Goal: Information Seeking & Learning: Find specific fact

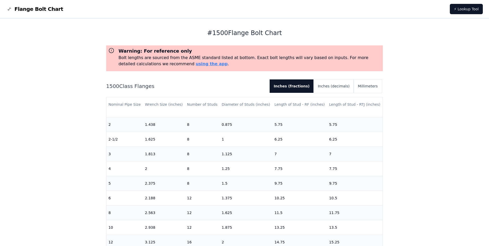
scroll to position [77, 0]
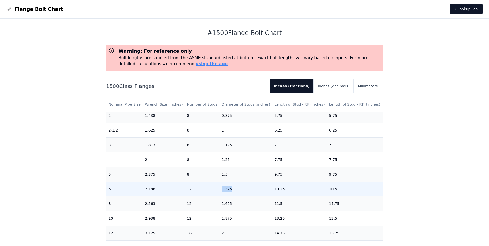
drag, startPoint x: 222, startPoint y: 188, endPoint x: 244, endPoint y: 189, distance: 21.9
click at [244, 189] on td "1.375" at bounding box center [246, 188] width 53 height 15
drag, startPoint x: 244, startPoint y: 189, endPoint x: 278, endPoint y: 194, distance: 34.3
click at [278, 194] on td "10.25" at bounding box center [299, 188] width 55 height 15
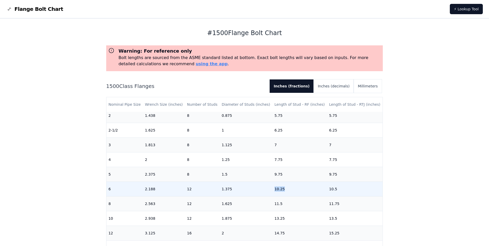
click at [278, 191] on td "10.25" at bounding box center [299, 188] width 55 height 15
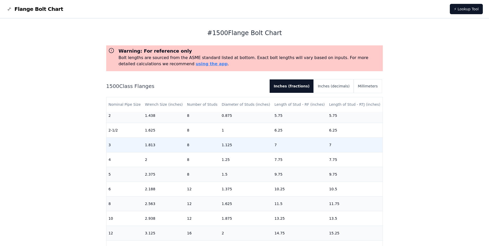
click at [221, 140] on td "1.125" at bounding box center [246, 144] width 53 height 15
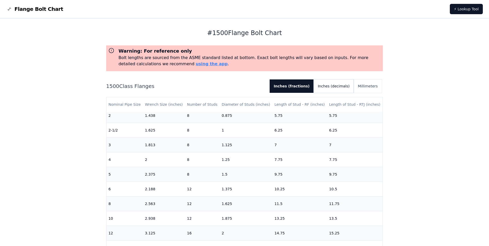
click at [335, 85] on button "Inches (decimals)" at bounding box center [334, 85] width 40 height 13
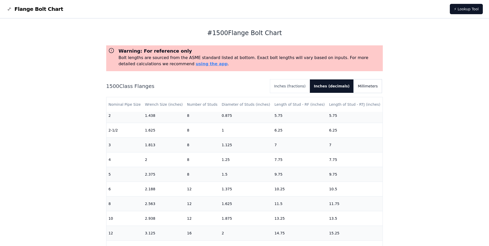
click at [375, 89] on button "Millimeters" at bounding box center [368, 85] width 28 height 13
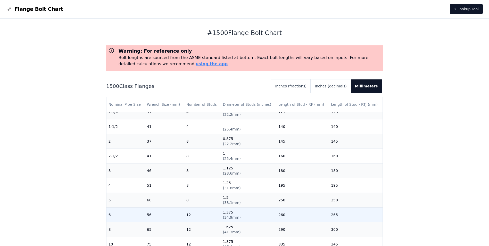
scroll to position [0, 0]
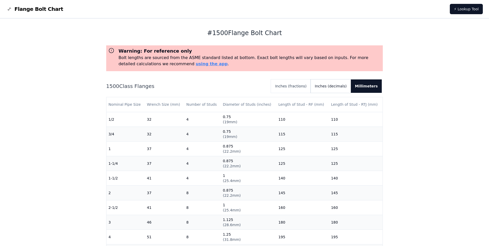
click at [333, 86] on button "Inches (decimals)" at bounding box center [331, 85] width 40 height 13
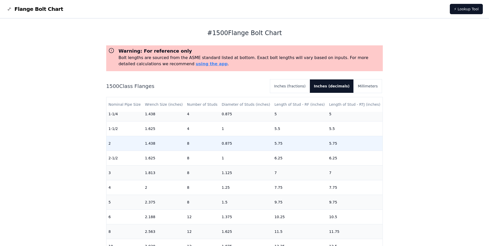
scroll to position [52, 0]
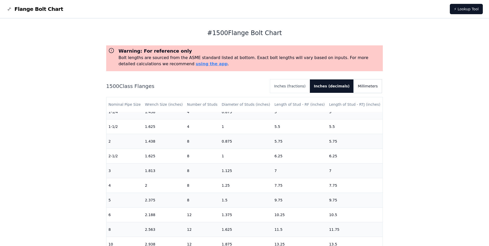
click at [368, 87] on button "Millimeters" at bounding box center [368, 85] width 28 height 13
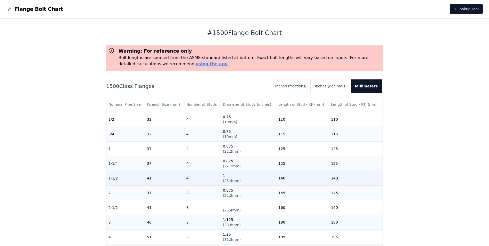
scroll to position [26, 0]
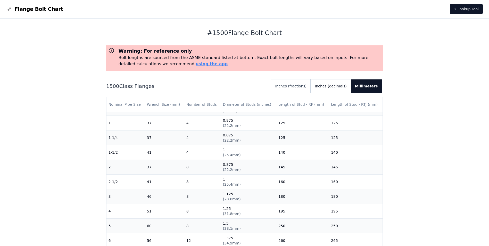
click at [325, 85] on button "Inches (decimals)" at bounding box center [331, 85] width 40 height 13
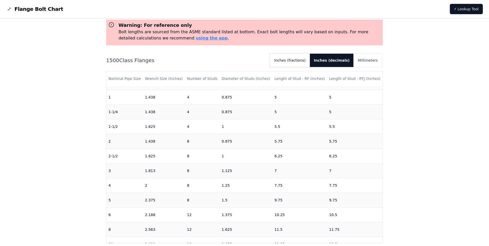
click at [303, 64] on button "Inches (fractions)" at bounding box center [290, 60] width 40 height 13
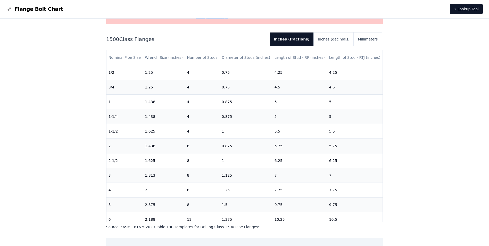
scroll to position [0, 0]
